Goal: Register for event/course

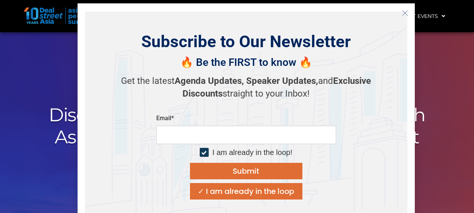
click at [247, 134] on input "email" at bounding box center [246, 135] width 180 height 18
type input "**********"
click at [253, 172] on div "Submit" at bounding box center [246, 170] width 27 height 7
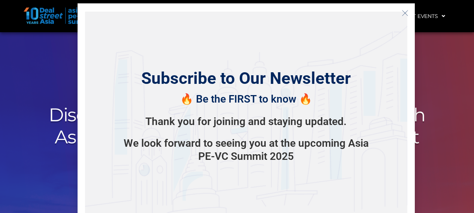
click at [407, 16] on button "Close" at bounding box center [405, 13] width 12 height 12
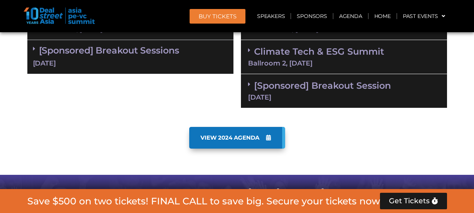
scroll to position [599, 0]
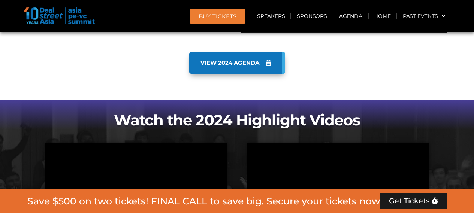
click at [227, 64] on span "VIEW 2024 AGENDA" at bounding box center [229, 63] width 59 height 7
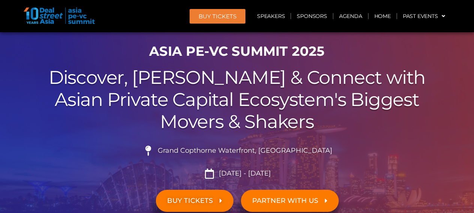
scroll to position [75, 0]
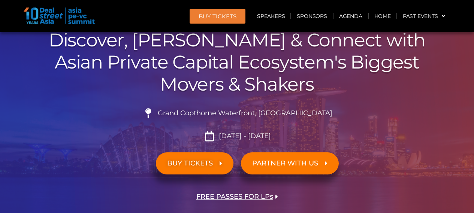
drag, startPoint x: 273, startPoint y: 136, endPoint x: 217, endPoint y: 135, distance: 55.8
click at [217, 135] on li "Sept 10 - 11, 2025" at bounding box center [237, 136] width 420 height 10
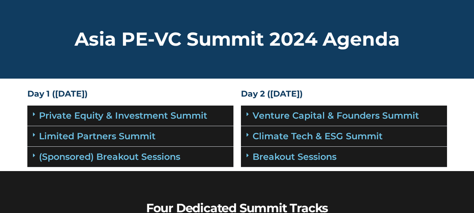
scroll to position [75, 0]
